Goal: Task Accomplishment & Management: Use online tool/utility

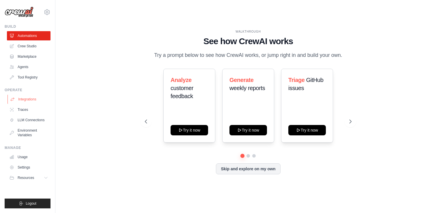
click at [33, 99] on link "Integrations" at bounding box center [30, 99] width 44 height 9
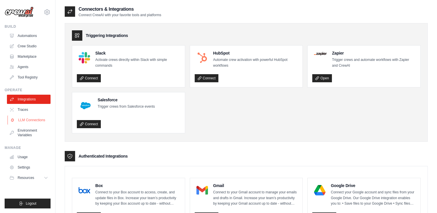
click at [28, 124] on link "LLM Connections" at bounding box center [30, 120] width 44 height 9
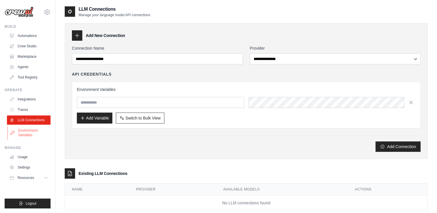
click at [26, 134] on link "Environment Variables" at bounding box center [30, 133] width 44 height 14
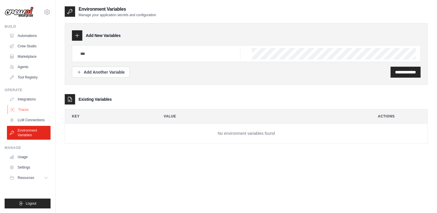
click at [31, 109] on link "Traces" at bounding box center [30, 109] width 44 height 9
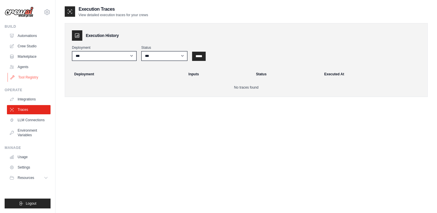
click at [32, 77] on link "Tool Registry" at bounding box center [30, 77] width 44 height 9
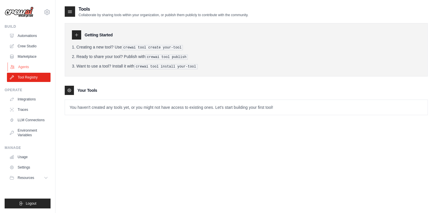
click at [24, 65] on link "Agents" at bounding box center [30, 66] width 44 height 9
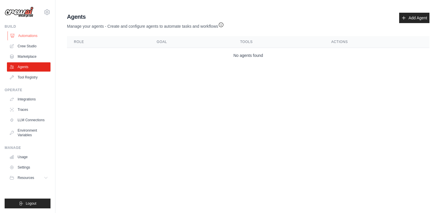
click at [32, 32] on link "Automations" at bounding box center [30, 35] width 44 height 9
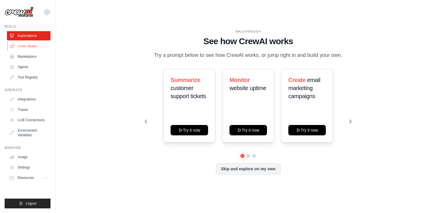
click at [31, 46] on link "Crew Studio" at bounding box center [30, 46] width 44 height 9
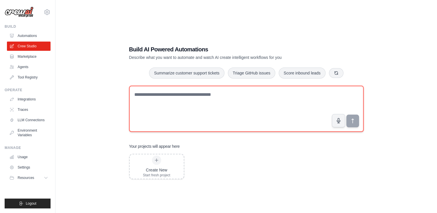
click at [210, 94] on textarea at bounding box center [246, 109] width 235 height 46
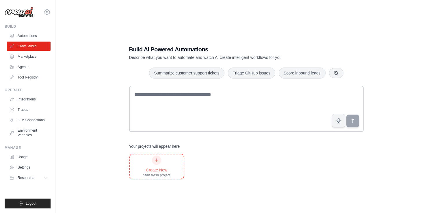
click at [174, 168] on div "Create New Start fresh project" at bounding box center [157, 167] width 54 height 24
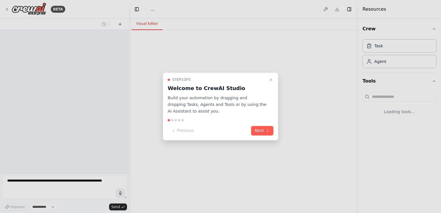
select select "****"
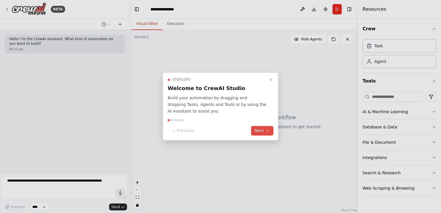
click at [263, 130] on button "Next" at bounding box center [262, 131] width 22 height 10
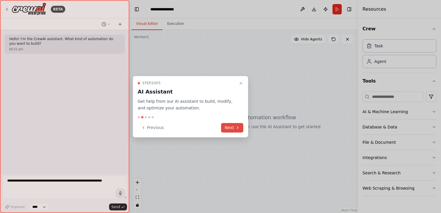
click at [240, 129] on button "Next" at bounding box center [232, 128] width 22 height 10
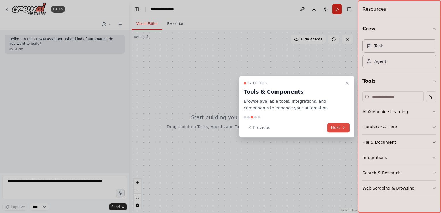
click at [339, 124] on button "Next" at bounding box center [339, 128] width 22 height 10
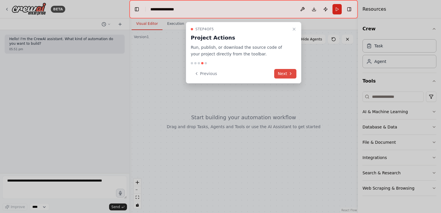
click at [287, 71] on button "Next" at bounding box center [285, 74] width 22 height 10
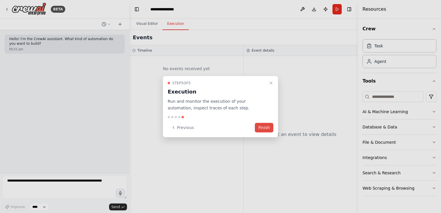
click at [266, 128] on button "Finish" at bounding box center [264, 128] width 18 height 10
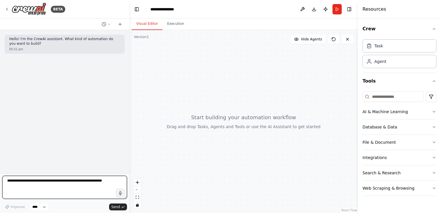
click at [88, 187] on textarea at bounding box center [64, 187] width 125 height 23
type textarea "**********"
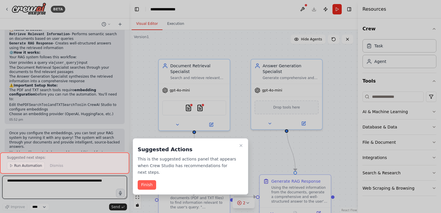
scroll to position [401, 0]
